Goal: Task Accomplishment & Management: Use online tool/utility

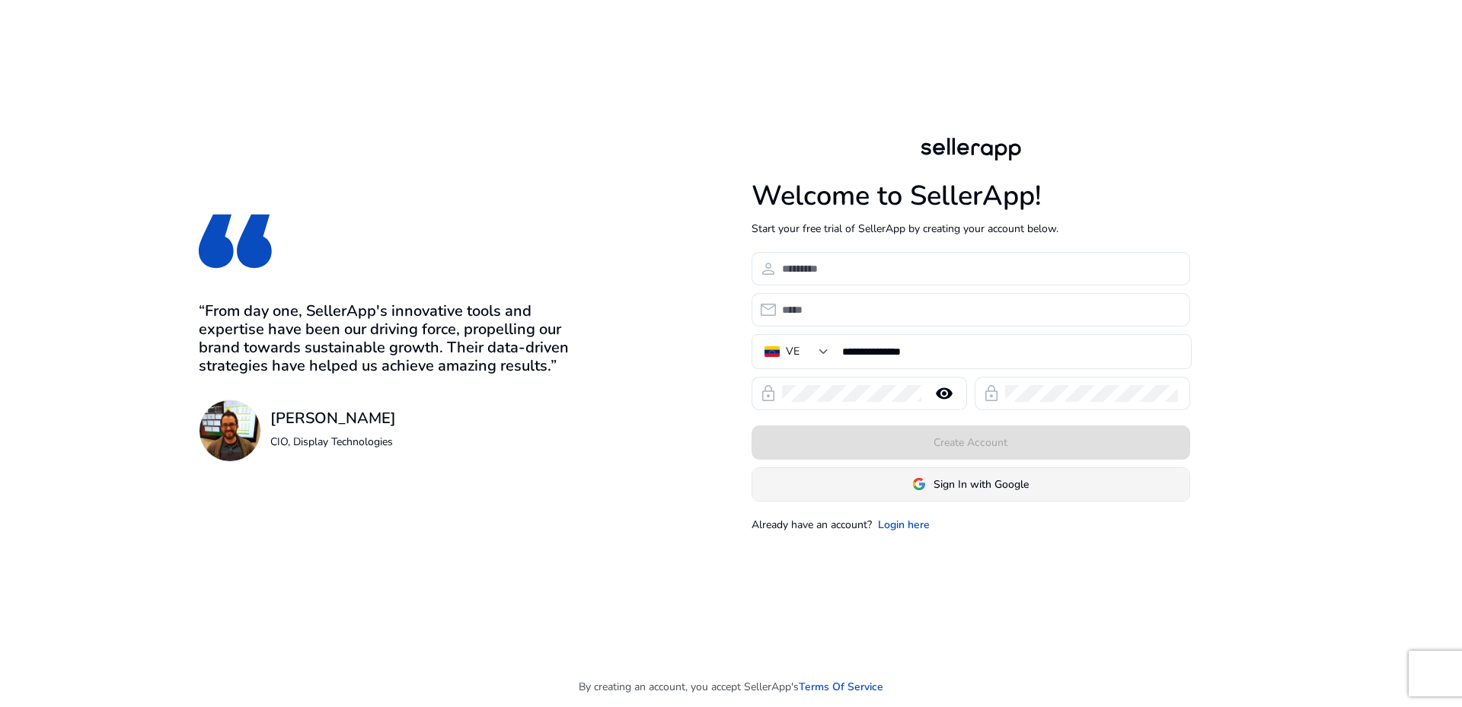
click at [975, 496] on span at bounding box center [970, 484] width 437 height 37
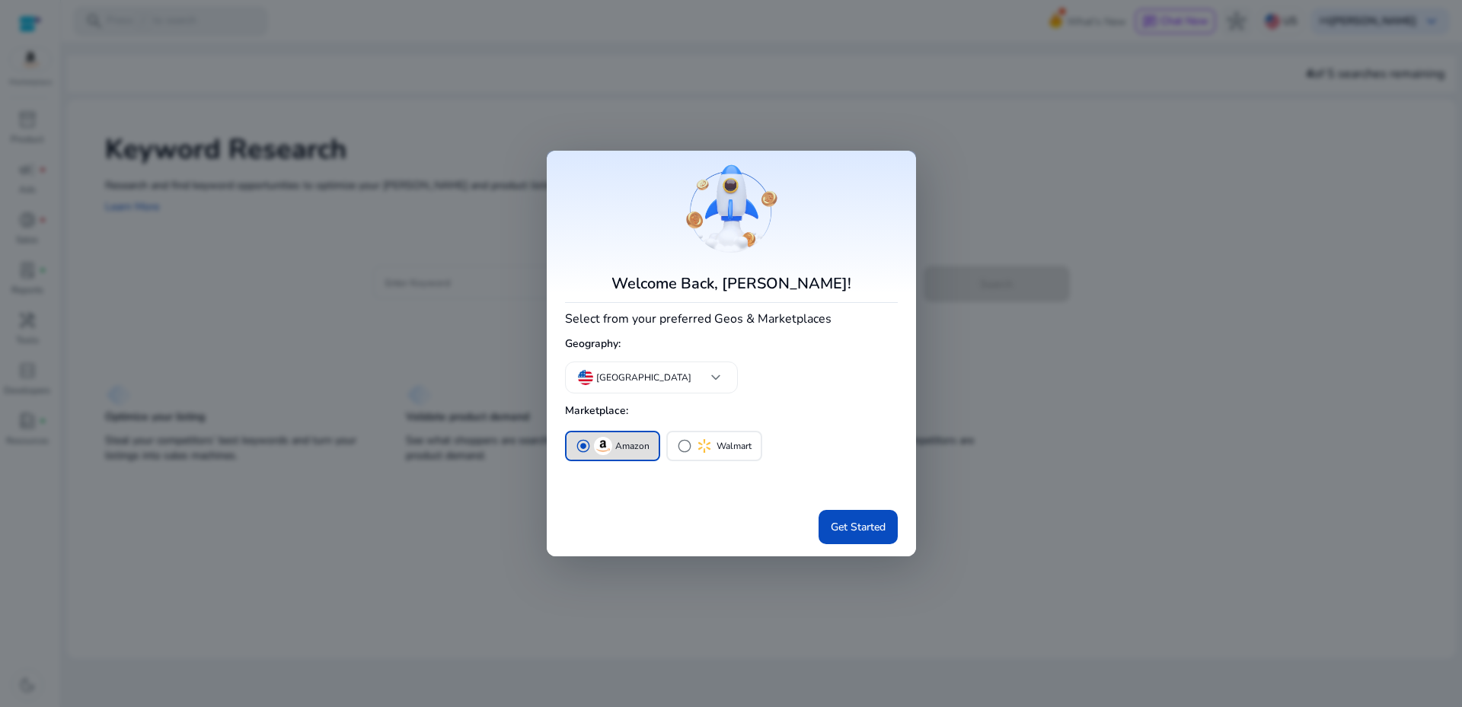
click at [870, 477] on div "radio_button_checked Amazon radio_button_unchecked Walmart" at bounding box center [731, 466] width 333 height 76
click at [850, 526] on span "Get Started" at bounding box center [858, 527] width 55 height 16
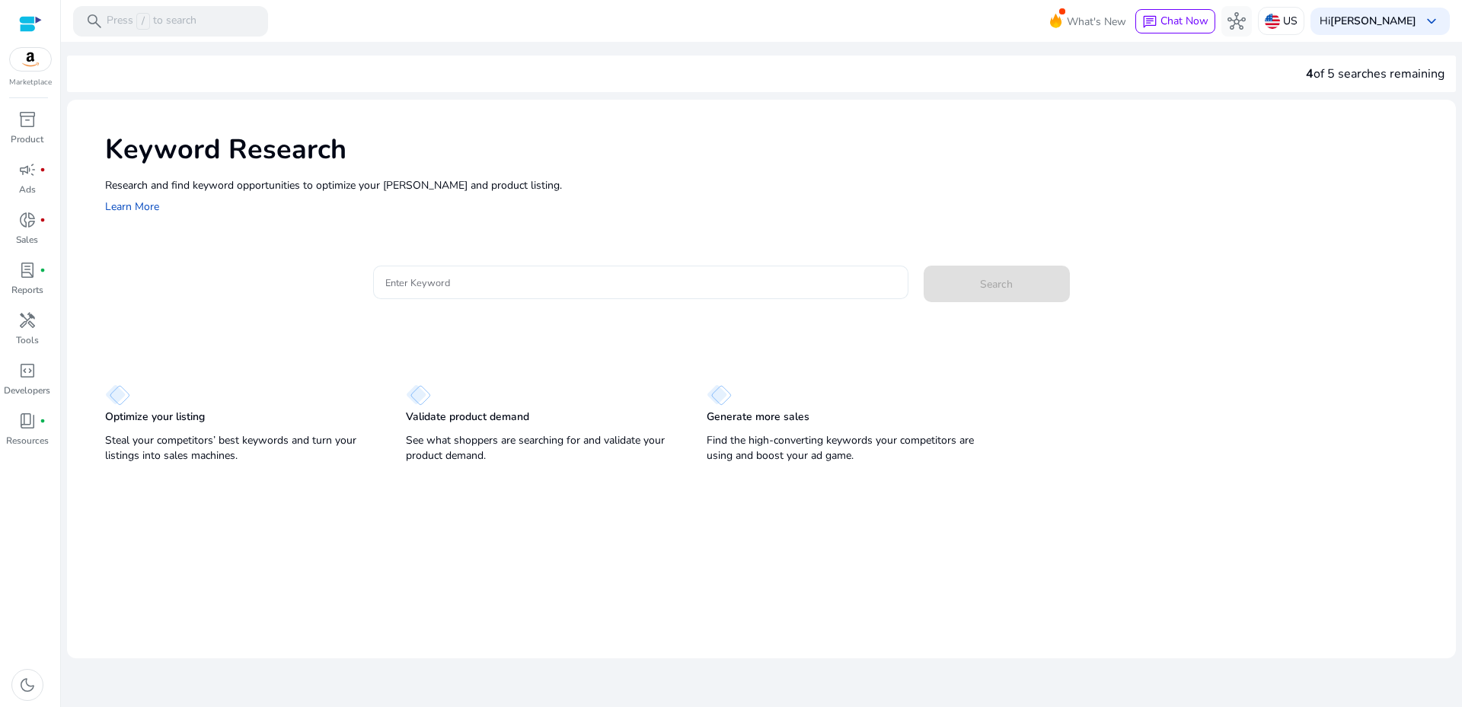
click at [436, 267] on div at bounding box center [640, 283] width 511 height 34
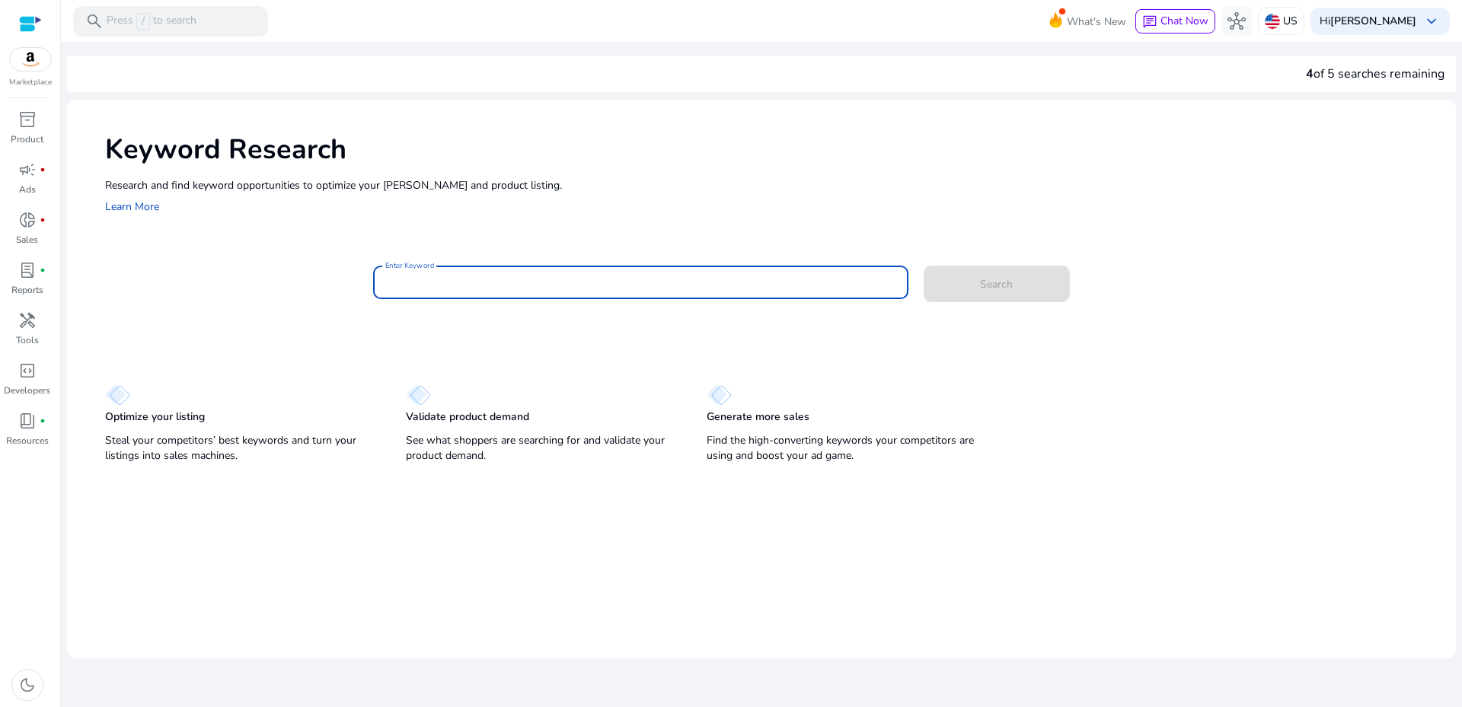
click at [436, 278] on input "Enter Keyword" at bounding box center [640, 282] width 511 height 17
type input "*********"
click at [924, 266] on button "Search" at bounding box center [997, 284] width 146 height 37
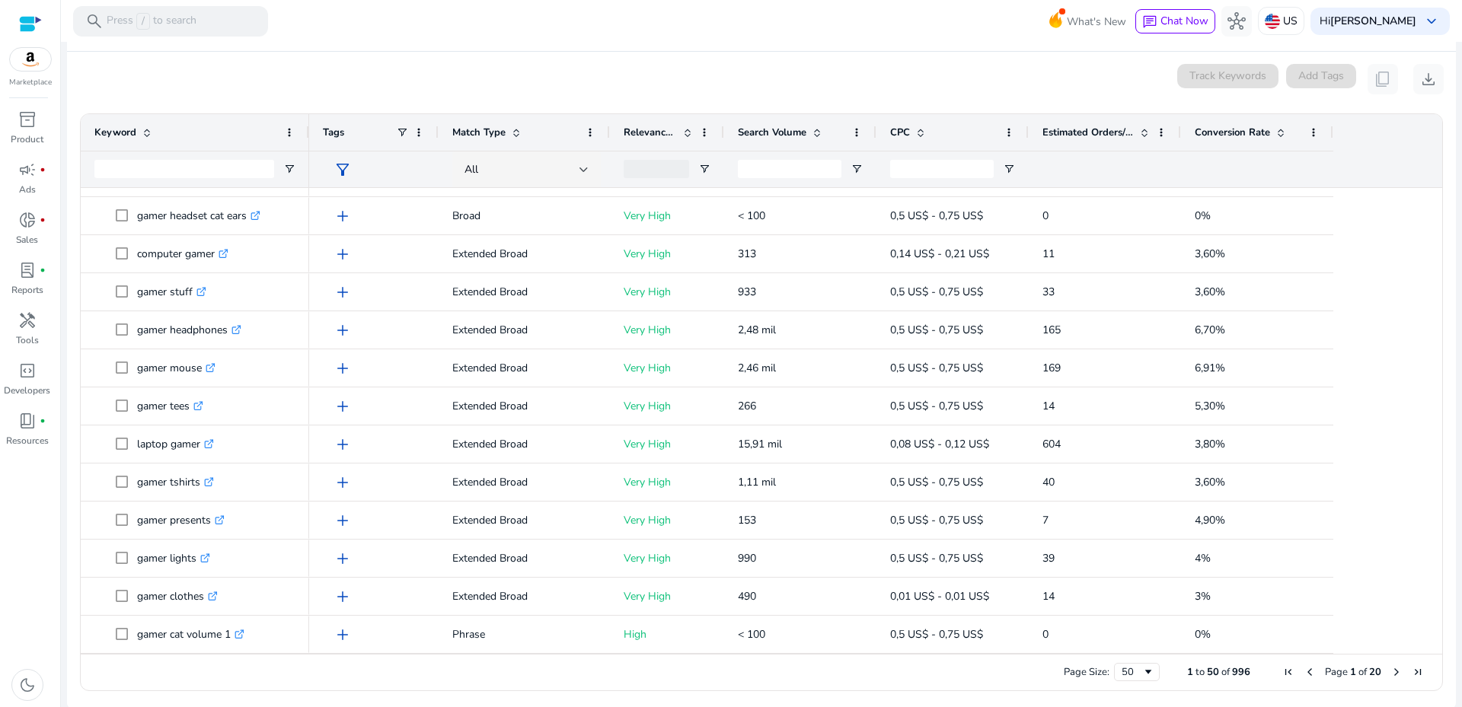
scroll to position [196, 0]
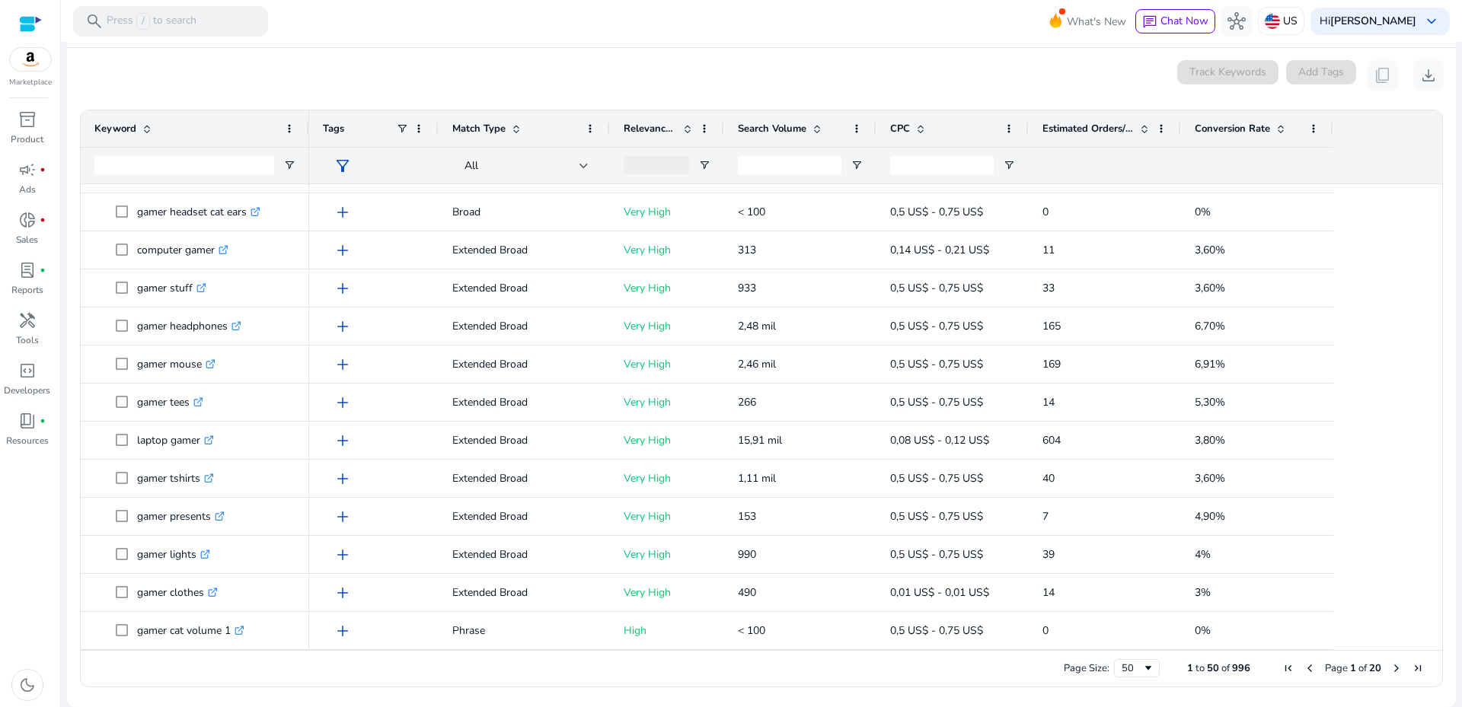
click at [1392, 667] on span "Next Page" at bounding box center [1396, 668] width 12 height 12
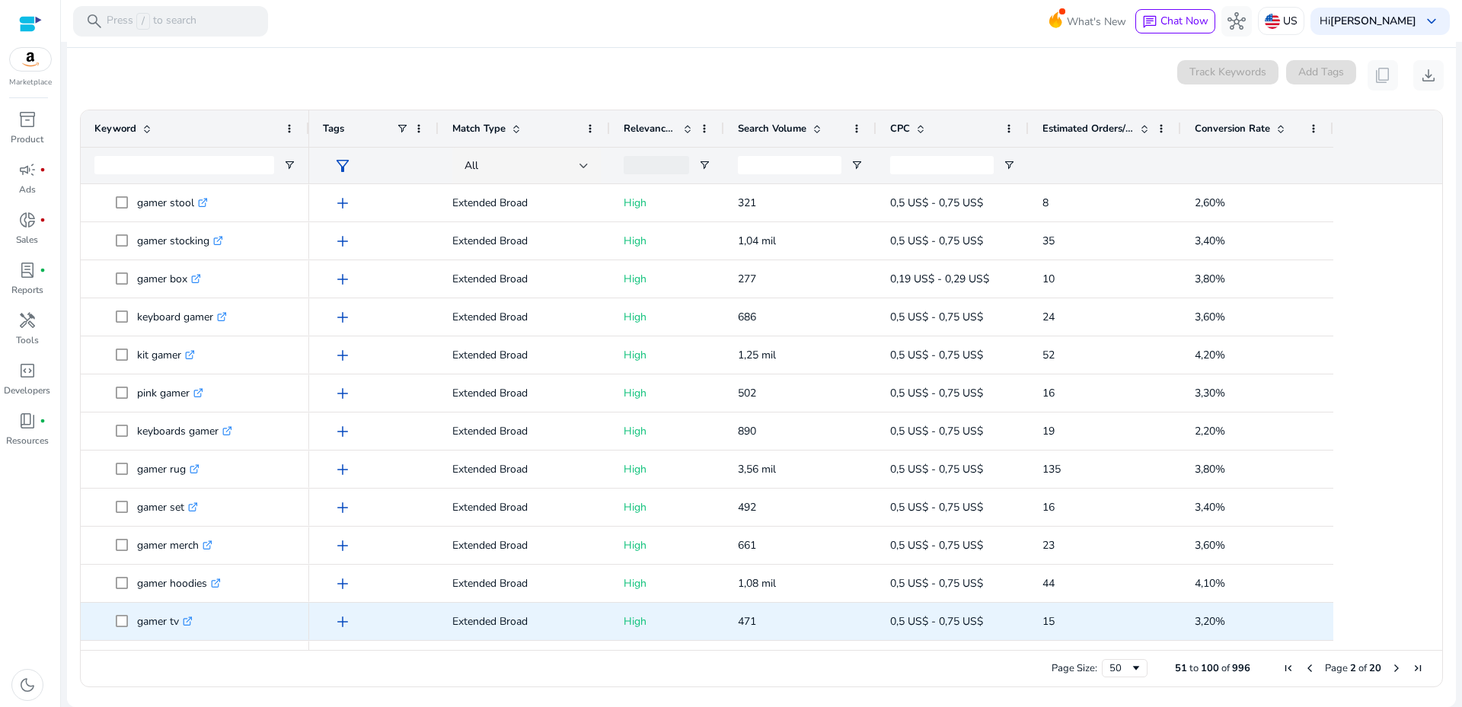
scroll to position [444, 0]
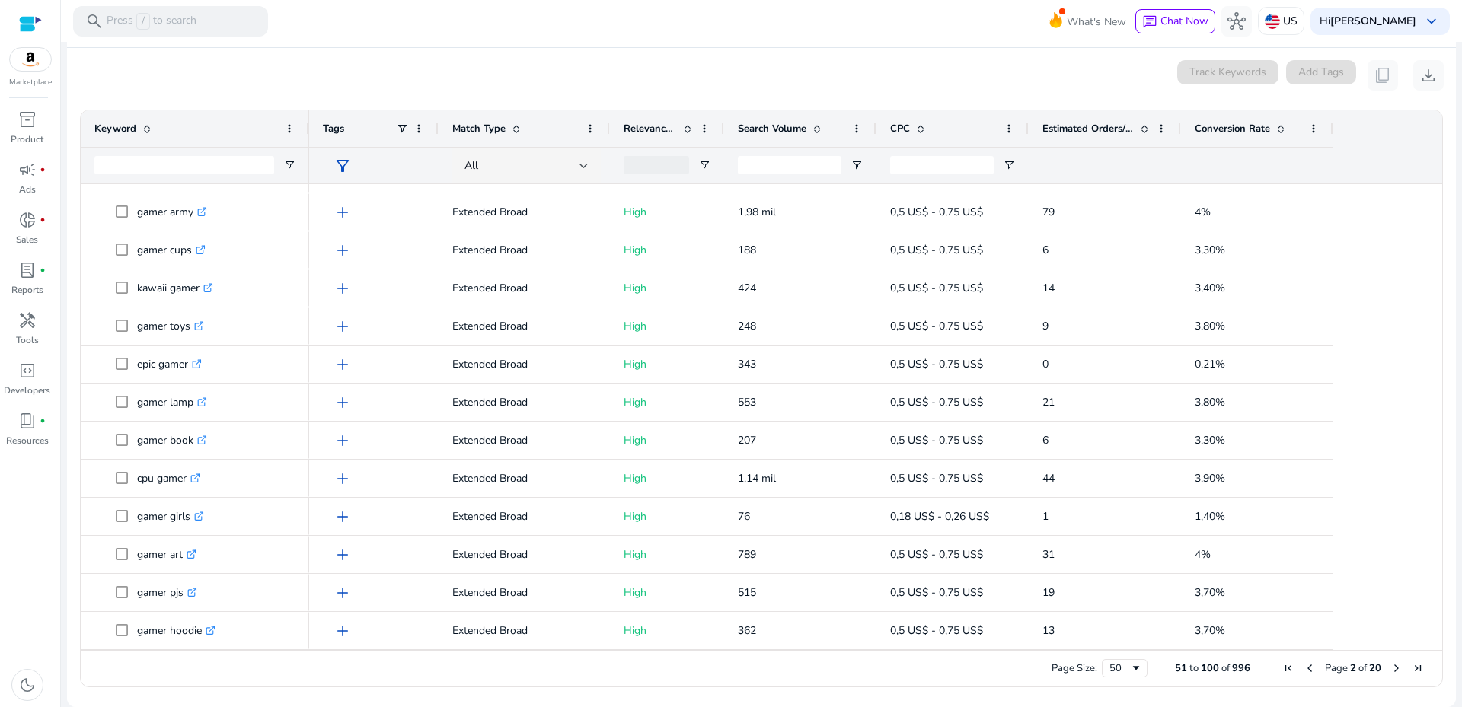
click at [1394, 664] on span "Next Page" at bounding box center [1396, 668] width 12 height 12
